Goal: Information Seeking & Learning: Find contact information

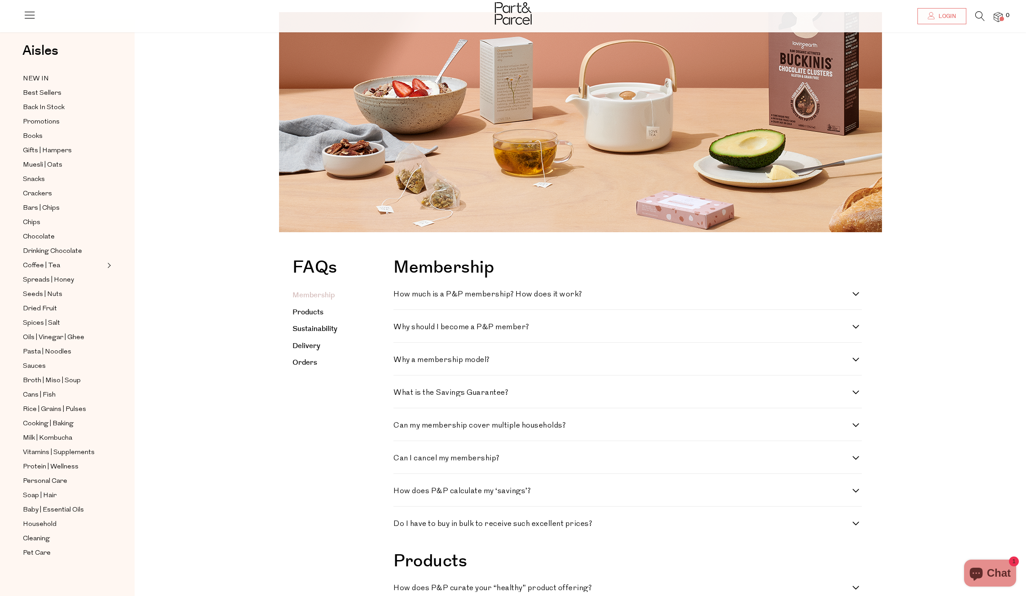
scroll to position [66, 0]
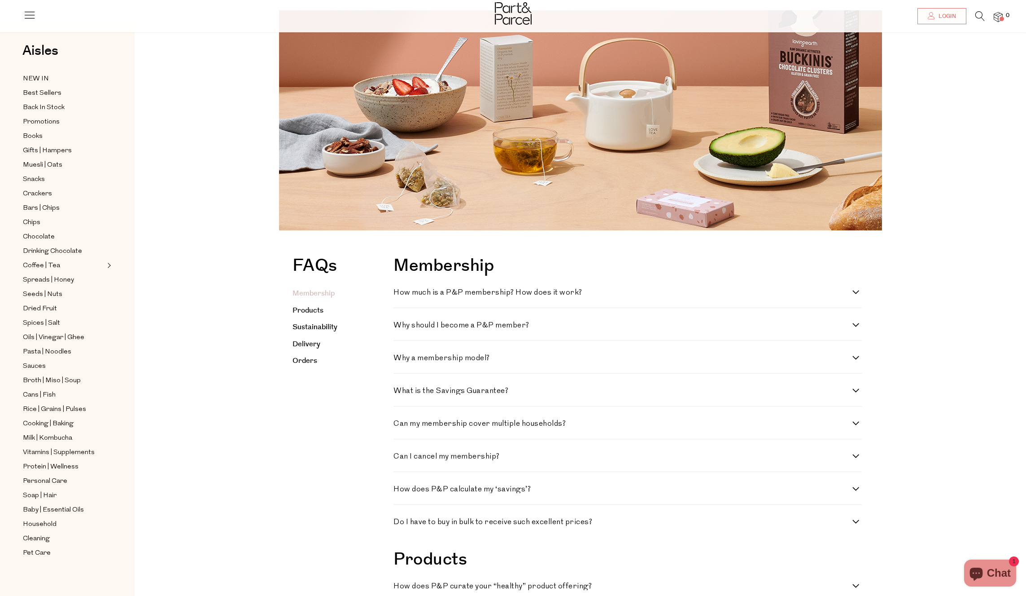
click at [465, 364] on div "Why a membership model? P&P’s membership model allows us to deliver the highest…" at bounding box center [628, 357] width 468 height 33
click at [468, 355] on h4 "Why a membership model?" at bounding box center [623, 358] width 459 height 8
click at [399, 355] on model\? "Why a membership model?" at bounding box center [397, 357] width 6 height 6
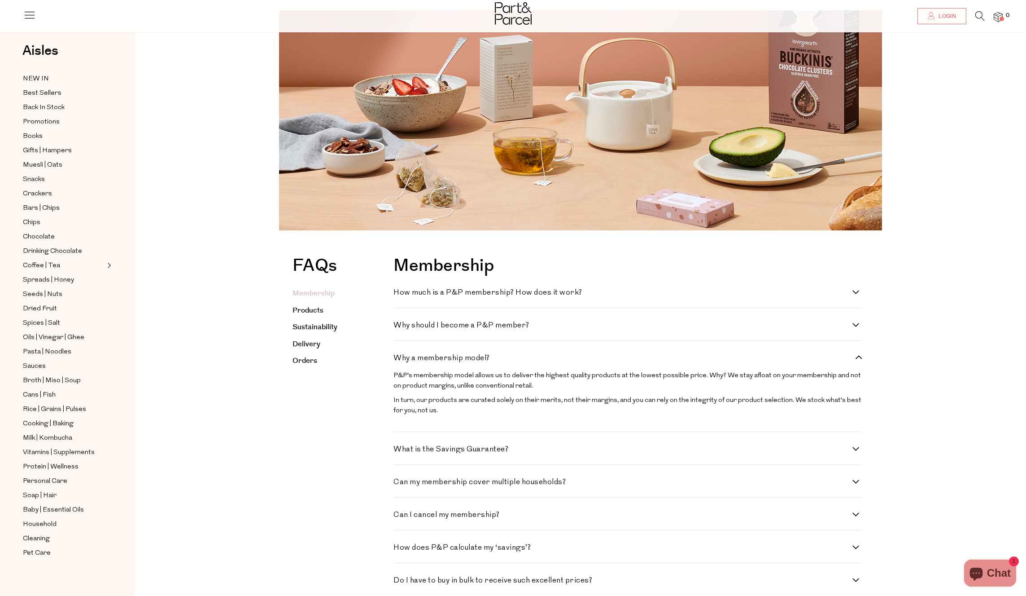
click at [468, 356] on h4 "Why a membership model?" at bounding box center [623, 358] width 459 height 8
click at [399, 356] on model\? "Why a membership model?" at bounding box center [397, 357] width 6 height 6
checkbox model\? "false"
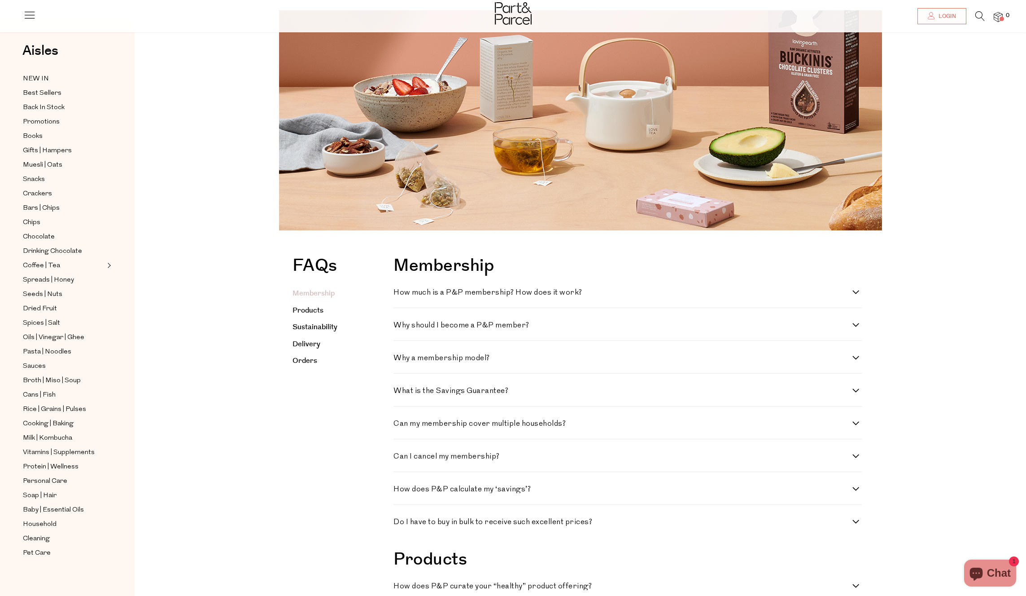
click at [474, 393] on h4 "What is the Savings Guarantee?" at bounding box center [623, 391] width 459 height 8
click at [399, 393] on Guarantee\? "What is the Savings Guarantee?" at bounding box center [397, 390] width 6 height 6
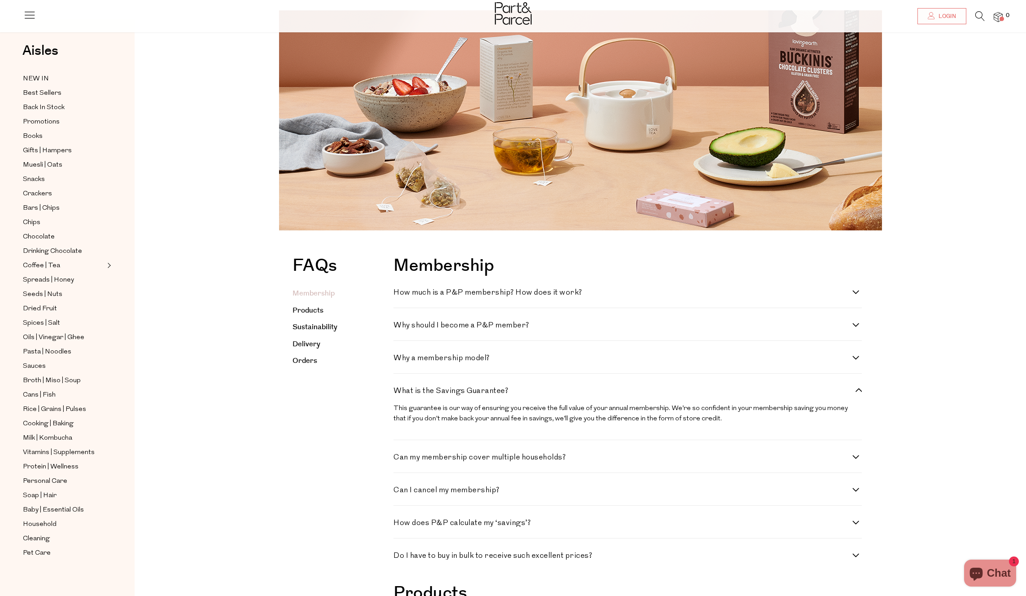
click at [474, 393] on h4 "What is the Savings Guarantee?" at bounding box center [623, 391] width 459 height 8
click at [399, 393] on Guarantee\? "What is the Savings Guarantee?" at bounding box center [397, 390] width 6 height 6
checkbox Guarantee\? "false"
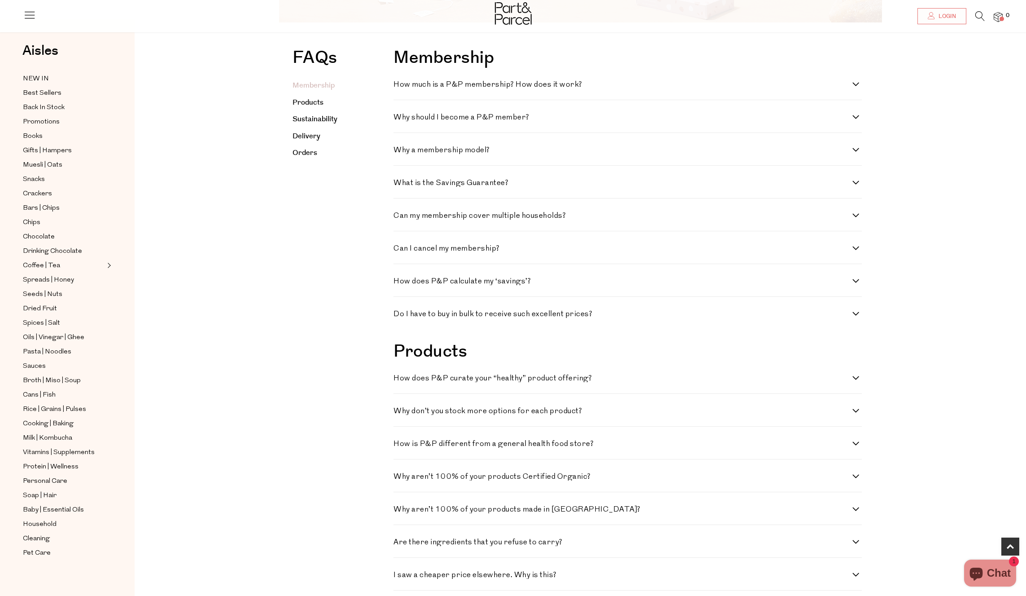
scroll to position [275, 0]
click at [309, 137] on link "Delivery" at bounding box center [307, 135] width 28 height 10
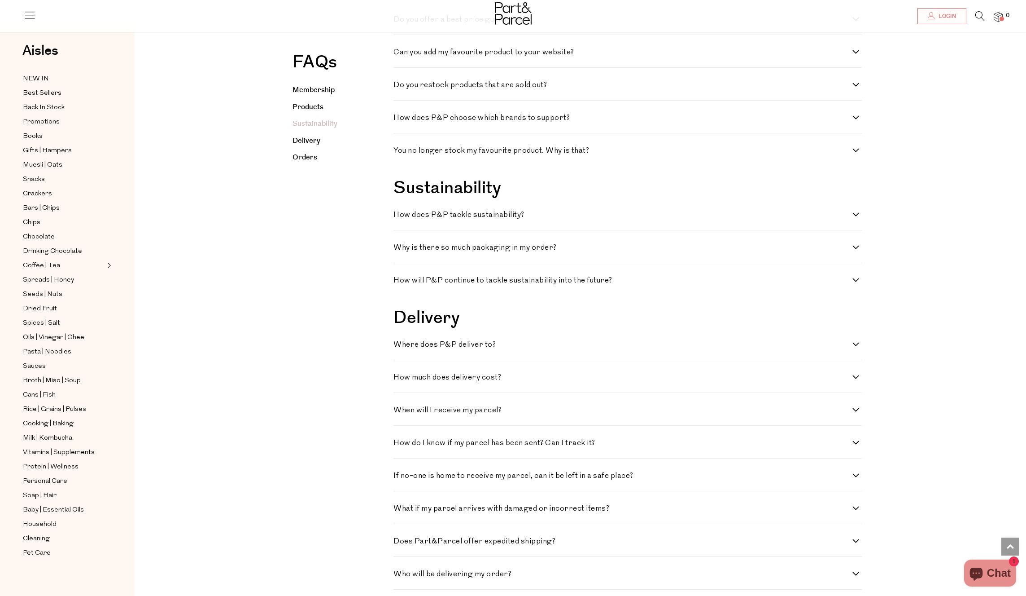
scroll to position [1122, 0]
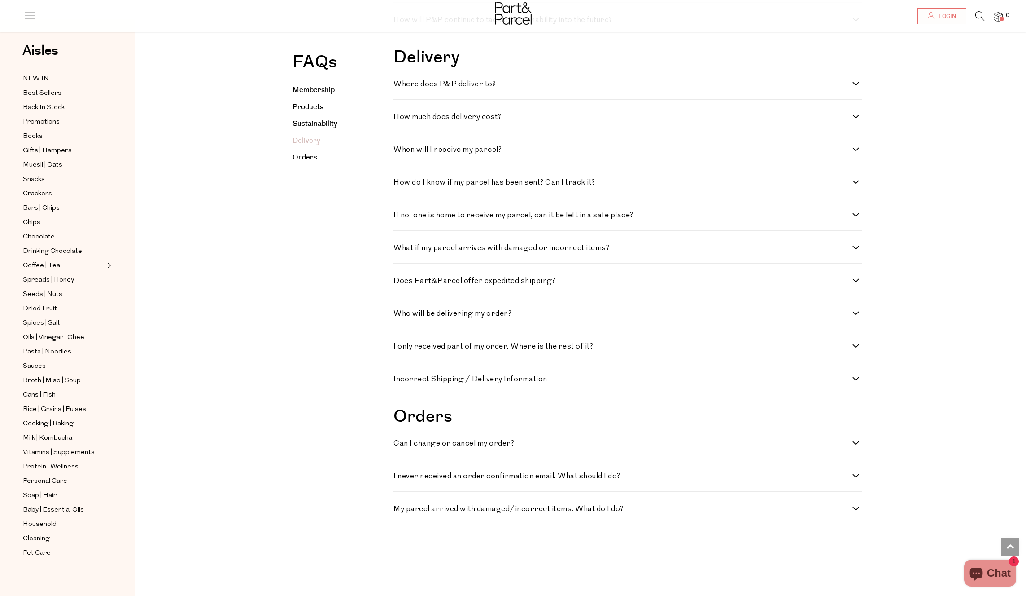
click at [449, 93] on div "Where does P&P deliver to? From treehouse to cave mouth, we aim to deliver to a…" at bounding box center [628, 83] width 468 height 33
click at [472, 88] on h4 "Where does P&P deliver to?" at bounding box center [623, 84] width 459 height 8
click at [399, 86] on to\? "Where does P&P deliver to?" at bounding box center [397, 83] width 6 height 6
checkbox to\? "true"
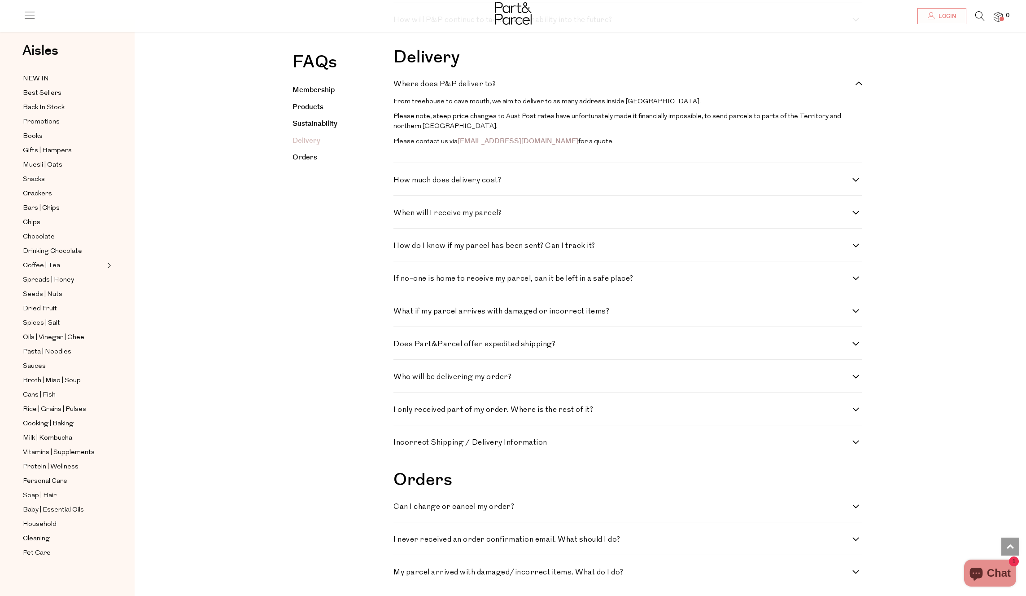
scroll to position [1122, 0]
click at [464, 184] on h4 "How much does delivery cost?" at bounding box center [623, 181] width 459 height 8
click at [399, 183] on cost\? "How much does delivery cost?" at bounding box center [397, 180] width 6 height 6
checkbox cost\? "true"
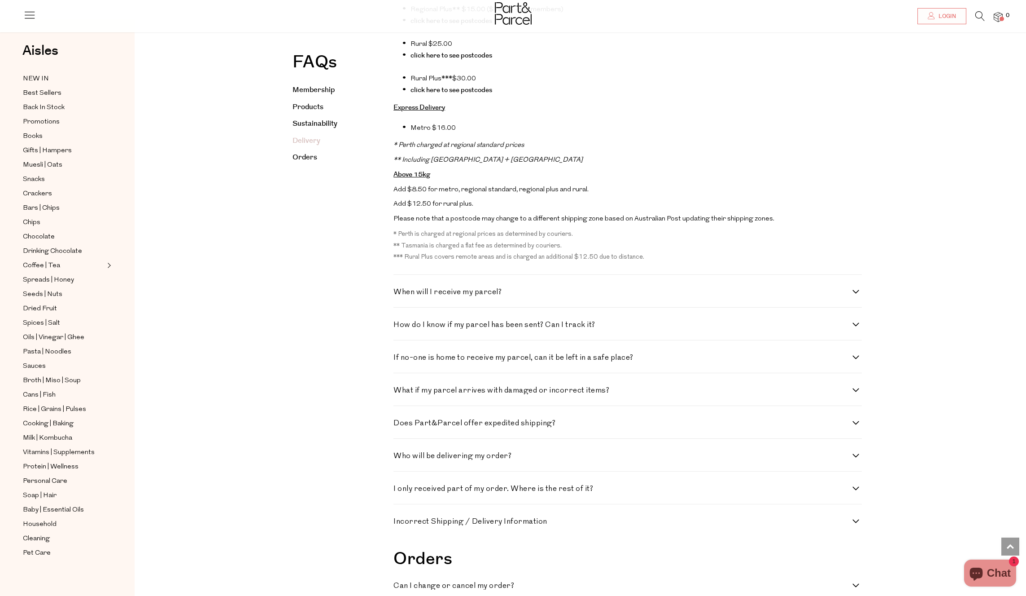
scroll to position [1535, 0]
click at [458, 294] on h4 "When will I receive my parcel?" at bounding box center [623, 290] width 459 height 8
click at [399, 292] on parcel\? "When will I receive my parcel?" at bounding box center [397, 289] width 6 height 6
checkbox parcel\? "true"
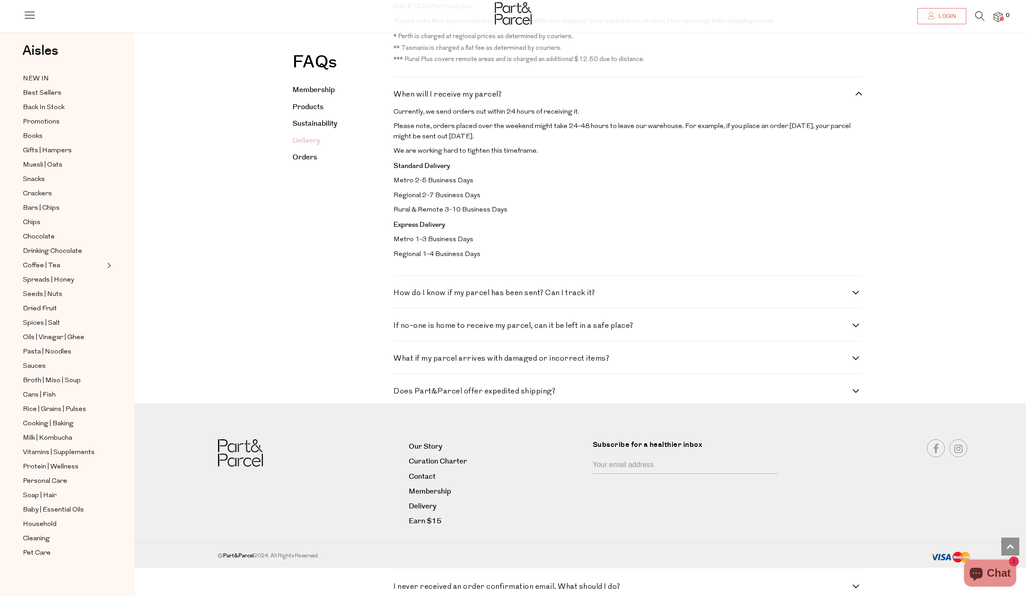
scroll to position [1735, 0]
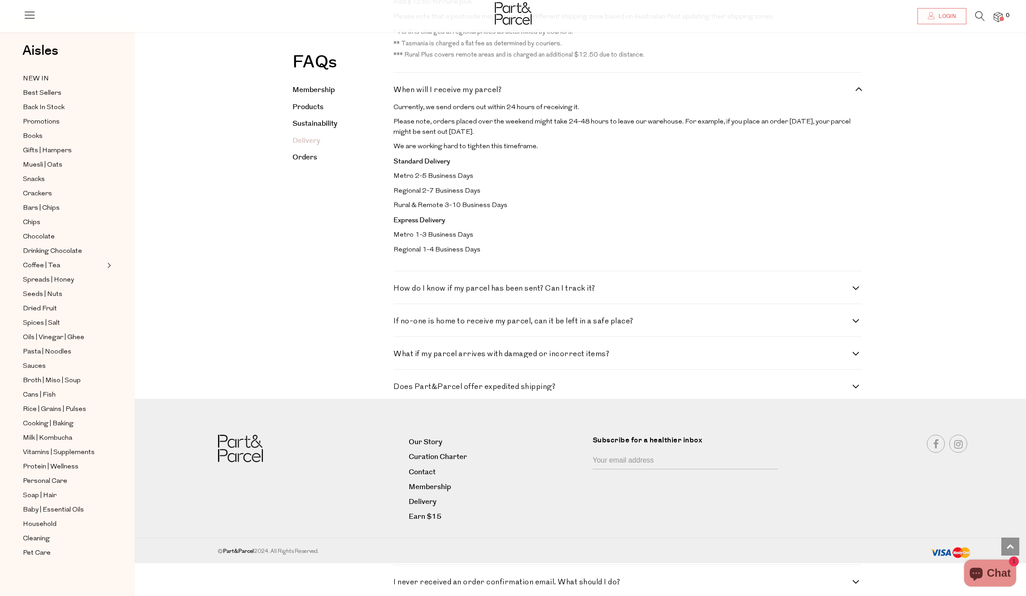
click at [571, 292] on h4 "How do I know if my parcel has been sent? Can I track it?" at bounding box center [623, 289] width 459 height 8
click at [399, 290] on it\? "How do I know if my parcel has been sent? Can I track it?" at bounding box center [397, 288] width 6 height 6
checkbox it\? "true"
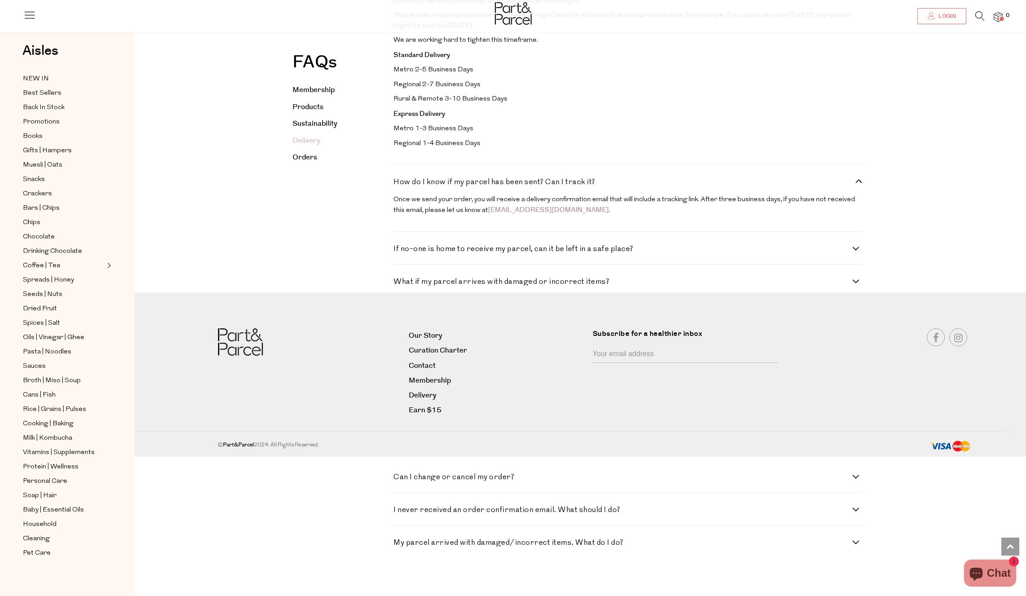
click at [567, 259] on div "If no-one is home to receive my parcel, can it be left in a safe place? Yes. At…" at bounding box center [628, 248] width 468 height 33
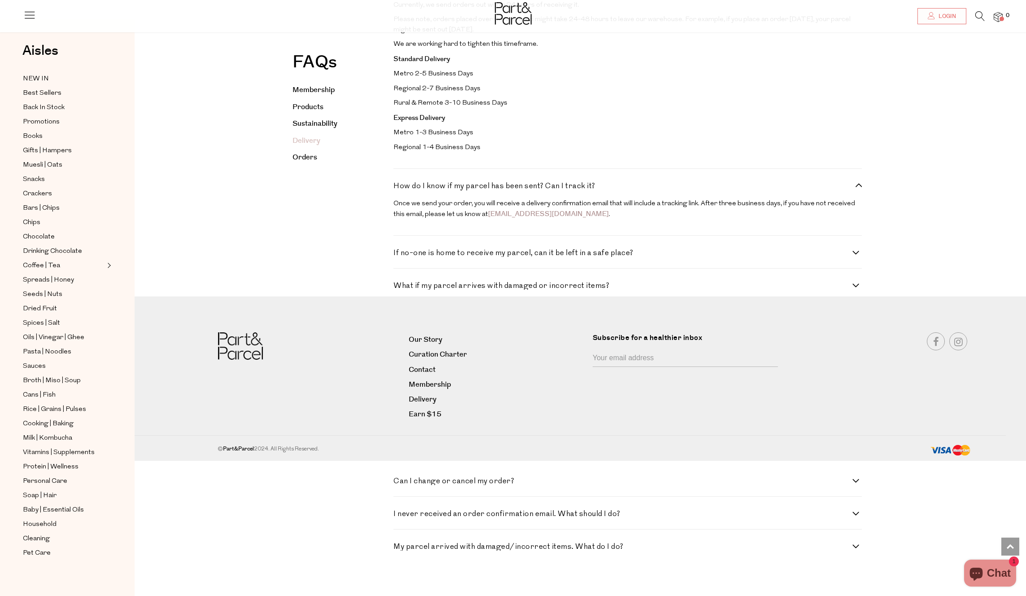
scroll to position [1838, 0]
click at [571, 256] on h4 "If no-one is home to receive my parcel, can it be left in a safe place?" at bounding box center [623, 253] width 459 height 8
click at [399, 254] on place\? "If no-one is home to receive my parcel, can it be left in a safe place?" at bounding box center [397, 252] width 6 height 6
checkbox place\? "true"
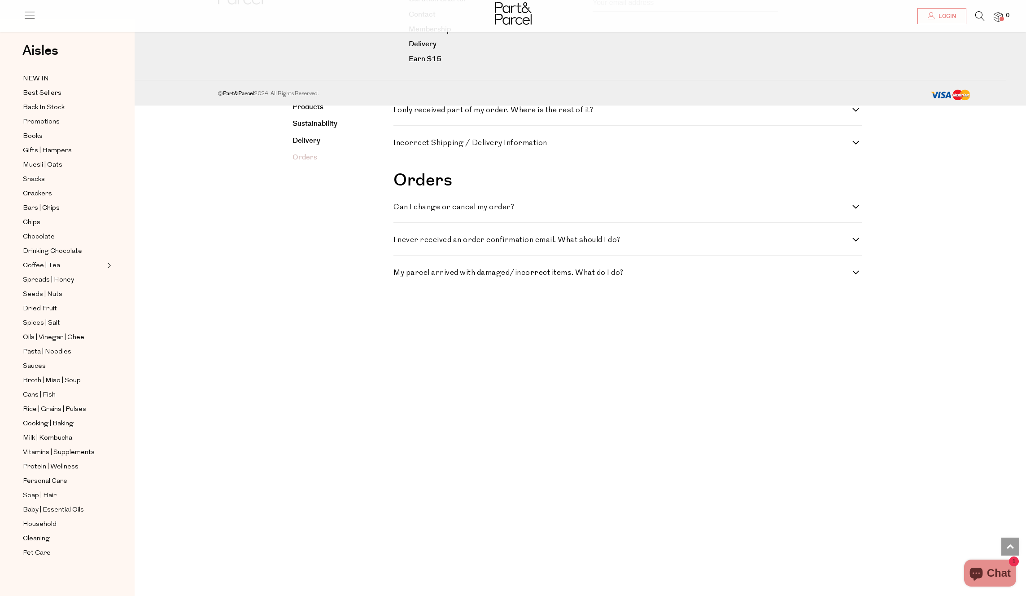
scroll to position [2146, 0]
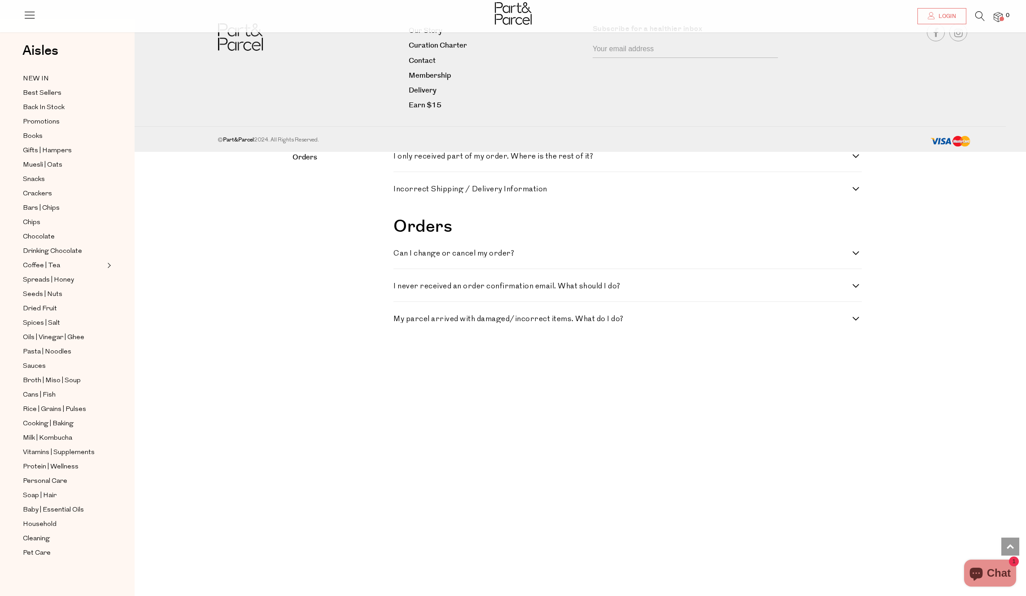
click at [53, 272] on ul "NEW IN Best Sellers Back In Stock Promotions Books Gifts | Hampers Muesli | Oat…" at bounding box center [67, 315] width 96 height 485
click at [51, 269] on span "Coffee | Tea" at bounding box center [41, 265] width 37 height 11
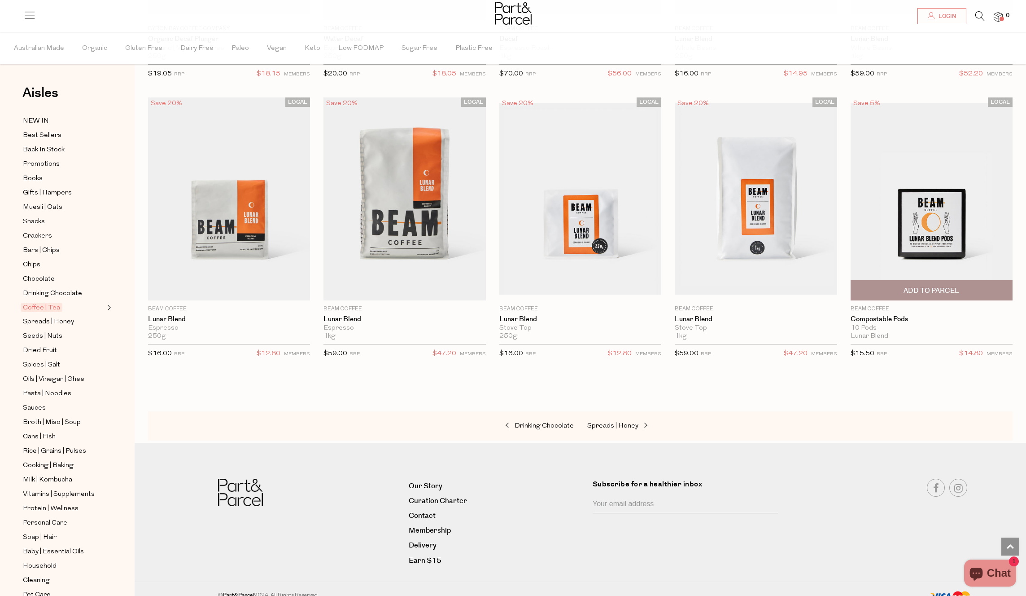
scroll to position [4695, 0]
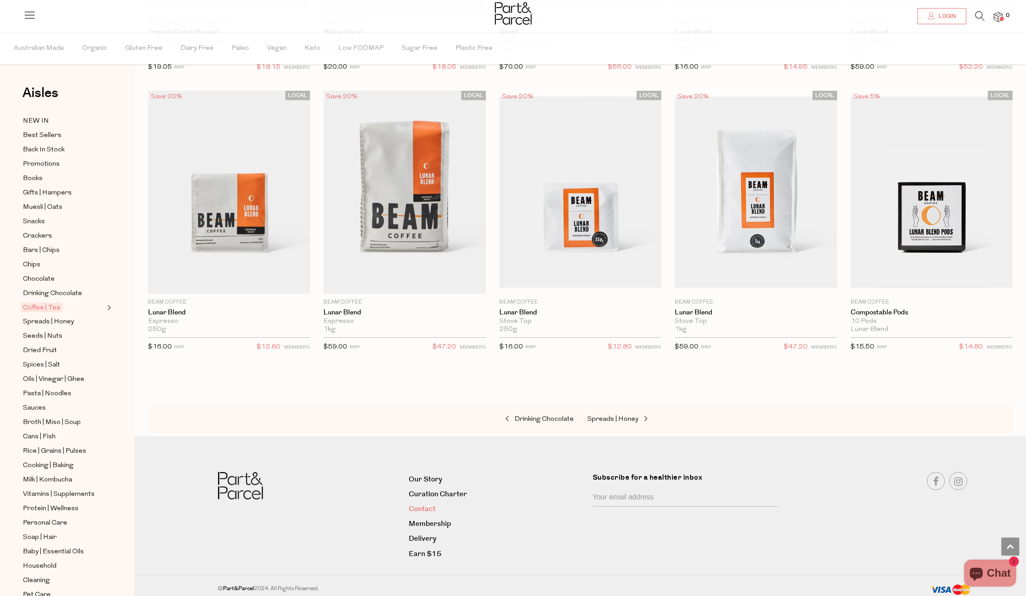
click at [425, 509] on link "Contact" at bounding box center [497, 509] width 177 height 12
